Goal: Submit feedback/report problem

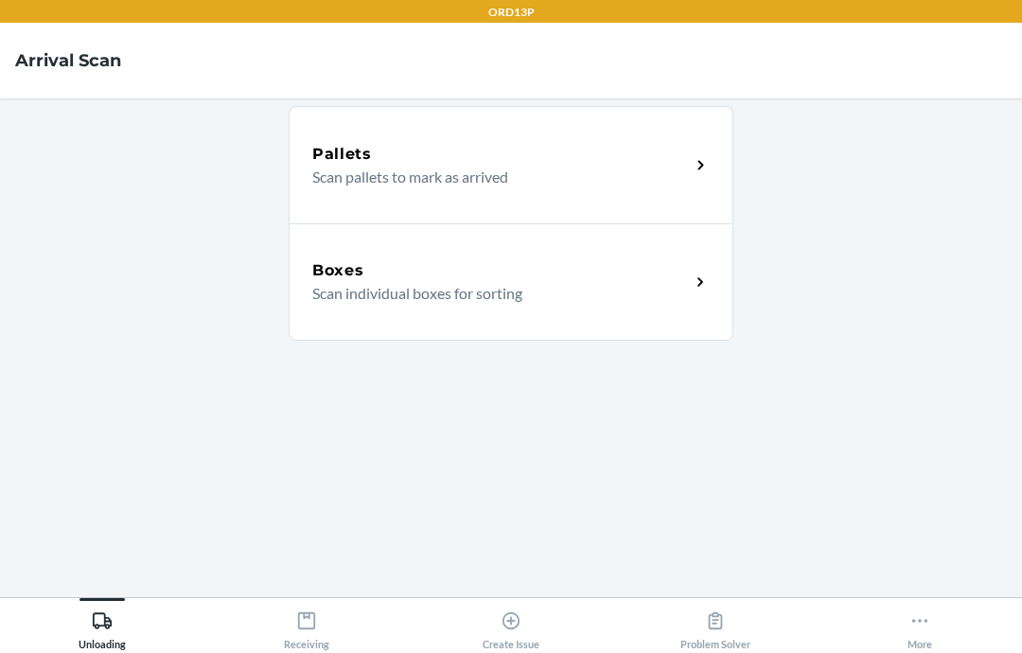
click at [938, 476] on main "Pallets Scan pallets to mark as arrived Boxes Scan individual boxes for sorting" at bounding box center [511, 347] width 1022 height 499
click at [319, 641] on div "Receiving" at bounding box center [306, 626] width 45 height 47
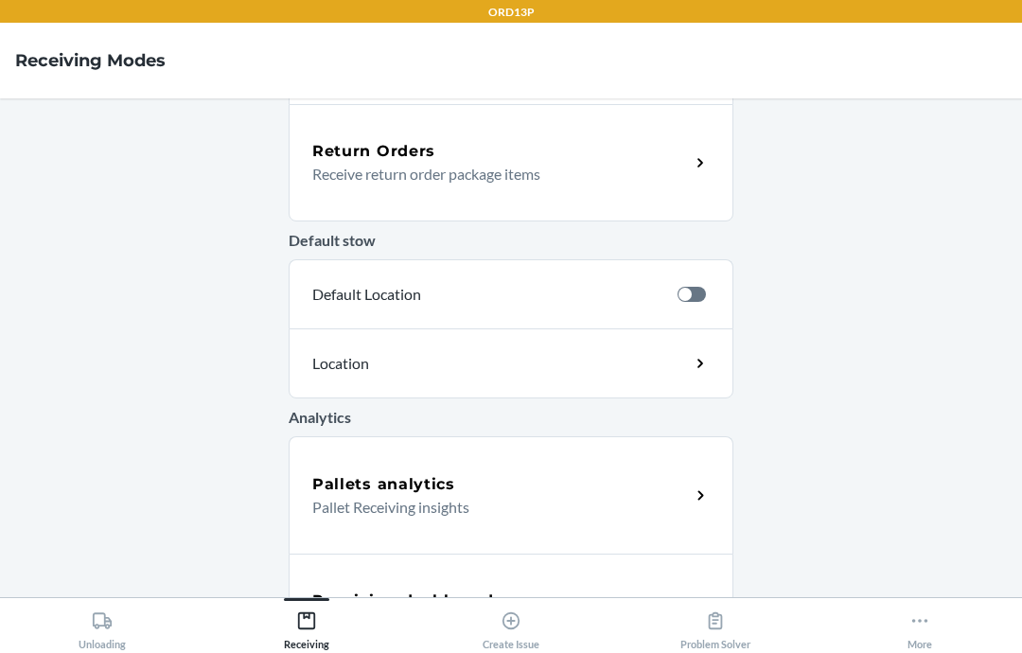
scroll to position [591, 0]
click at [495, 640] on div "Create Issue" at bounding box center [511, 626] width 57 height 47
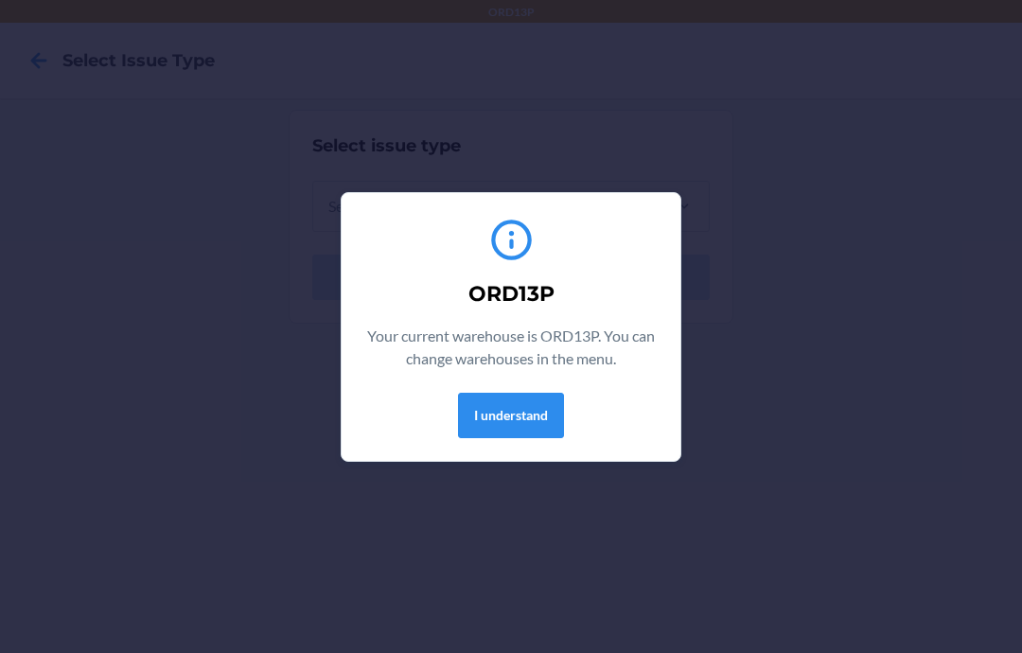
click at [555, 428] on button "I understand" at bounding box center [511, 415] width 106 height 45
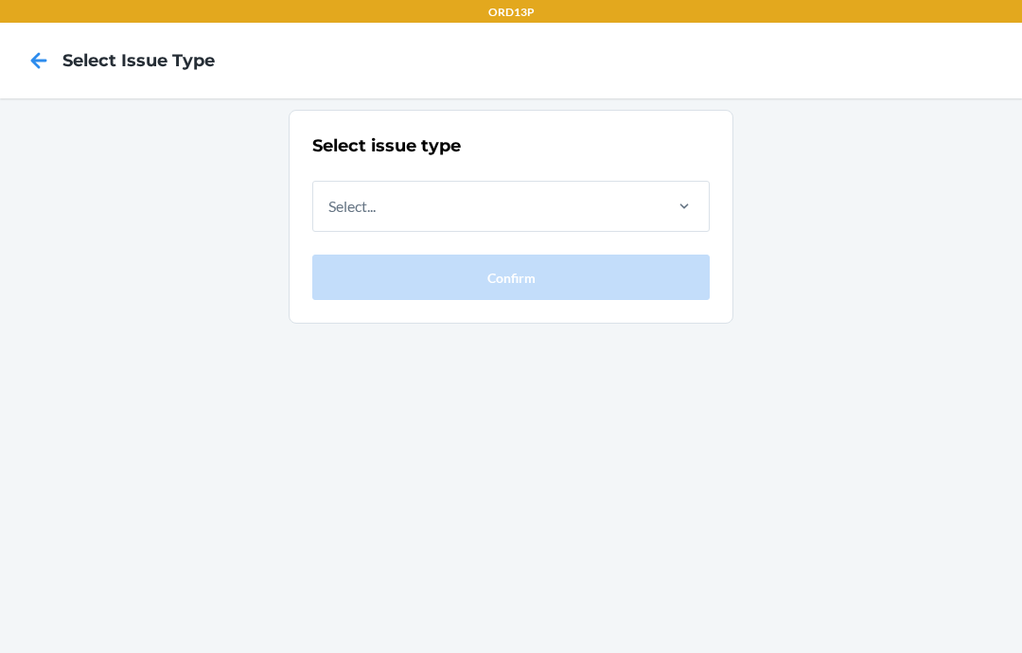
click at [17, 66] on div at bounding box center [38, 60] width 47 height 47
click at [36, 70] on icon at bounding box center [39, 60] width 32 height 32
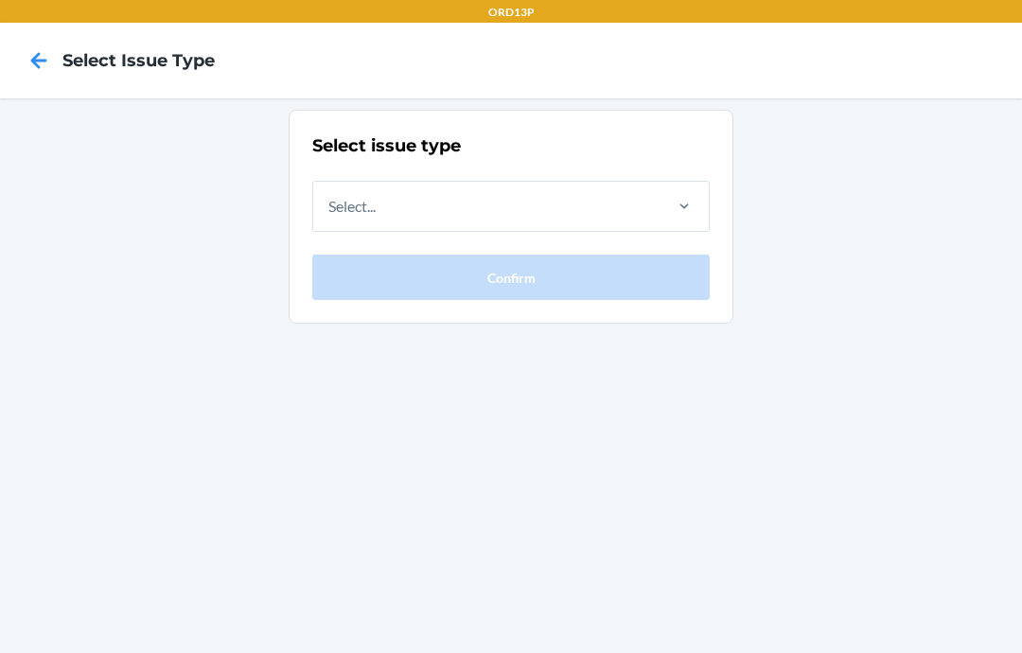
click at [52, 64] on icon at bounding box center [39, 60] width 32 height 32
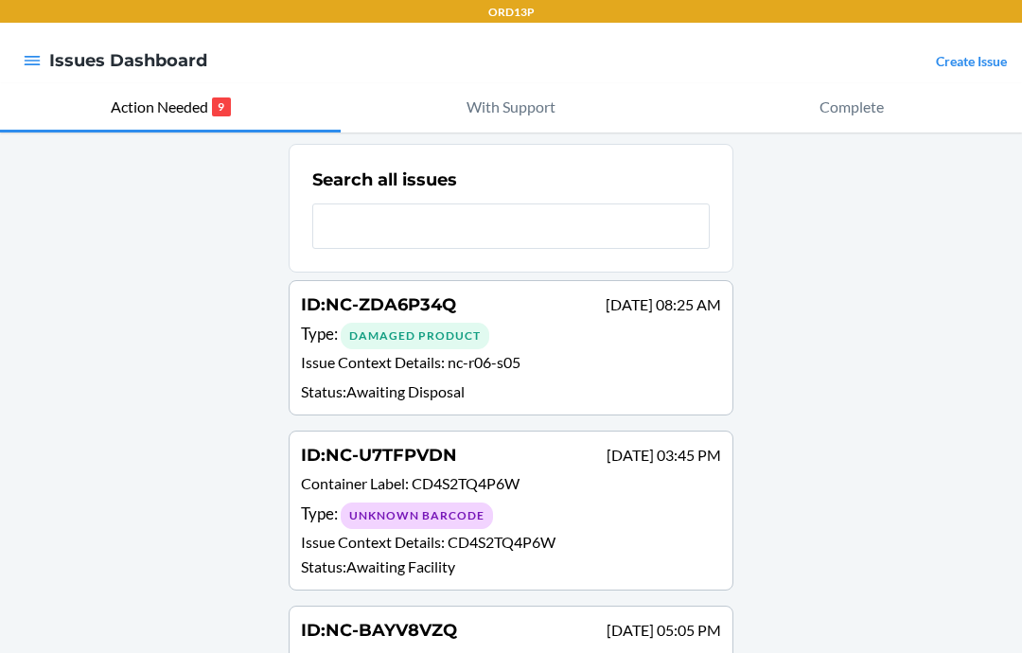
click at [32, 62] on icon "button" at bounding box center [32, 60] width 19 height 19
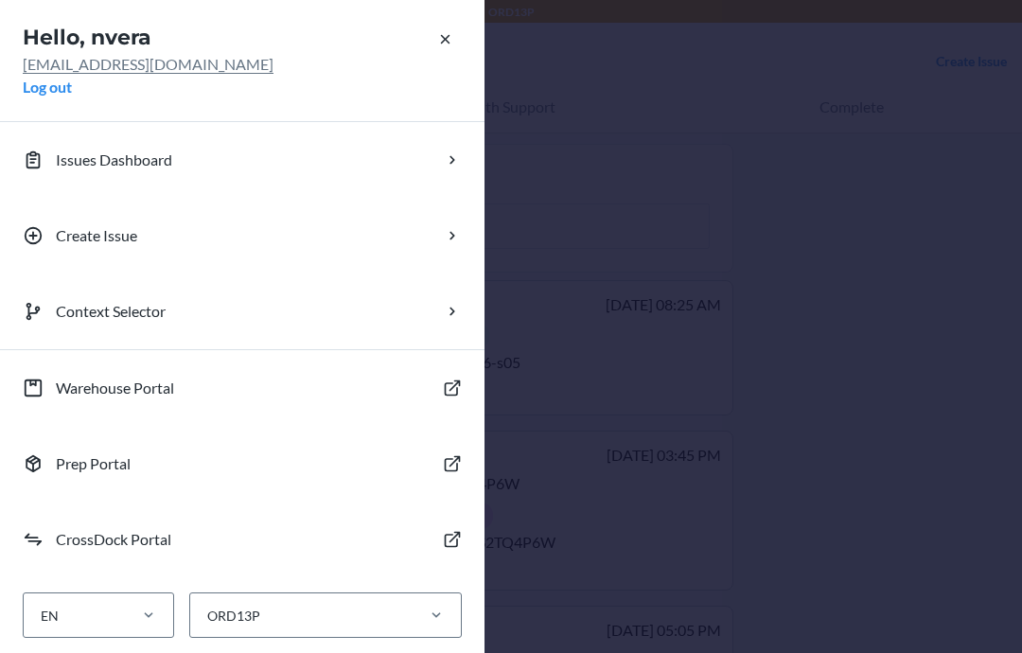
click at [69, 402] on button "Warehouse Portal" at bounding box center [242, 388] width 485 height 76
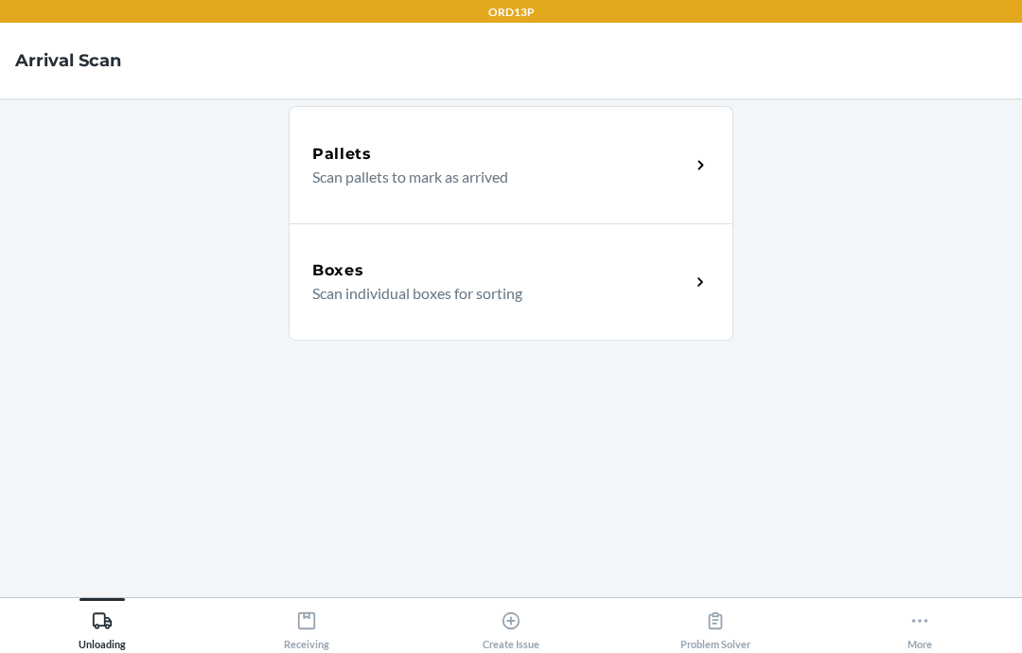
scroll to position [76, 0]
click at [922, 625] on icon at bounding box center [920, 621] width 21 height 21
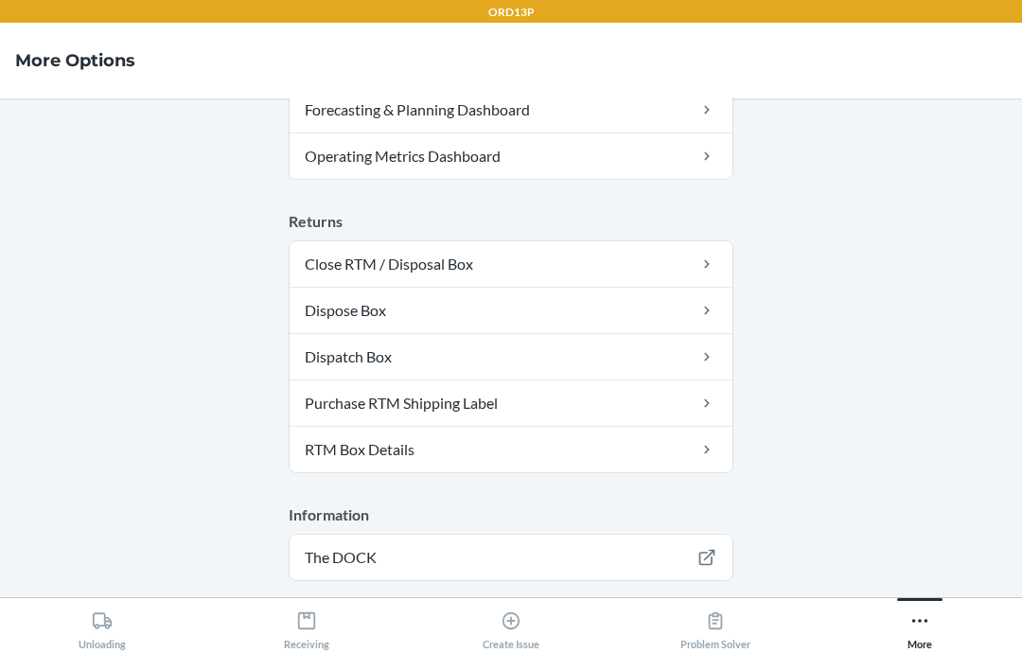
scroll to position [689, 0]
click at [623, 612] on button "Logout" at bounding box center [511, 634] width 445 height 45
